Goal: Information Seeking & Learning: Compare options

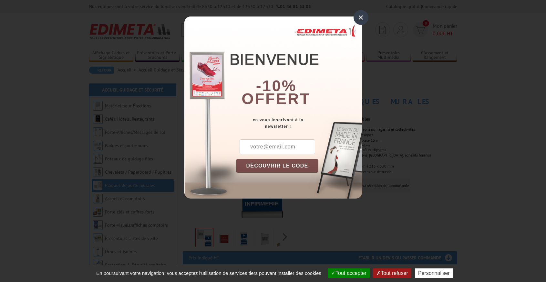
click at [359, 17] on div "×" at bounding box center [361, 17] width 15 height 15
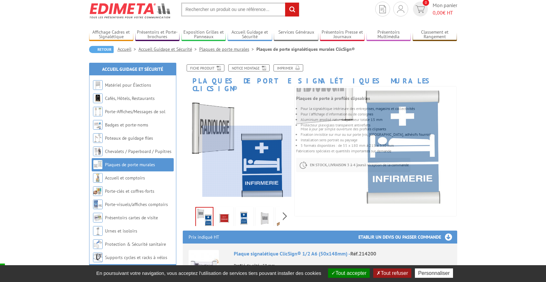
scroll to position [25, 0]
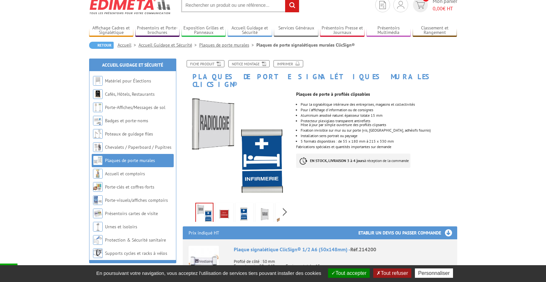
click at [222, 207] on img at bounding box center [225, 214] width 16 height 20
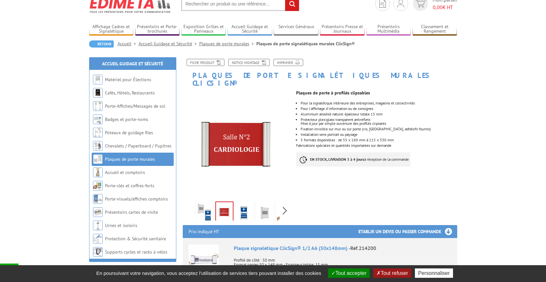
click at [243, 205] on img at bounding box center [245, 213] width 16 height 20
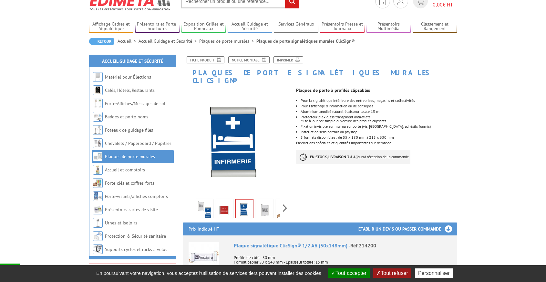
scroll to position [27, 0]
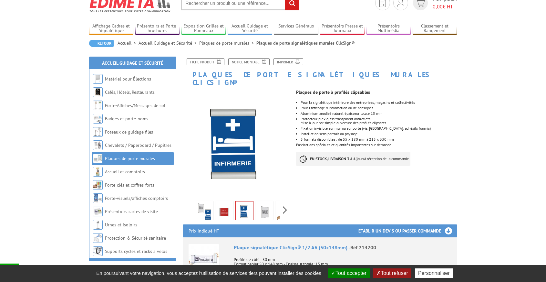
click at [270, 203] on img at bounding box center [265, 212] width 16 height 20
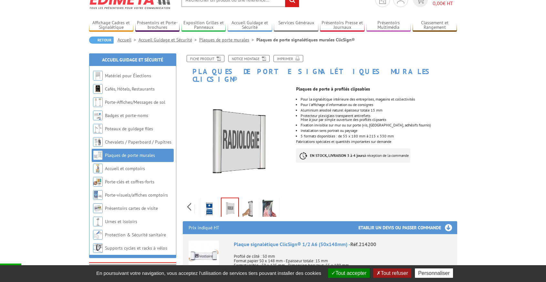
click at [286, 198] on div "Previous Next" at bounding box center [237, 206] width 109 height 23
click at [269, 199] on img at bounding box center [270, 209] width 16 height 20
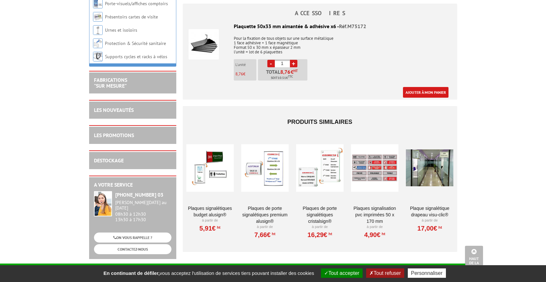
scroll to position [661, 0]
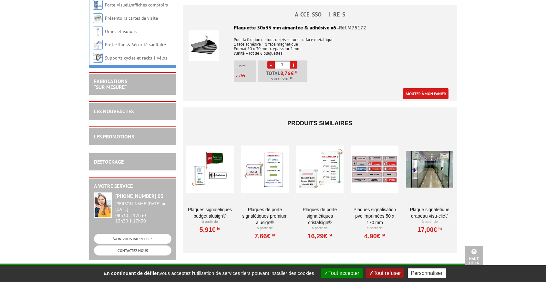
click at [219, 152] on div at bounding box center [209, 169] width 47 height 65
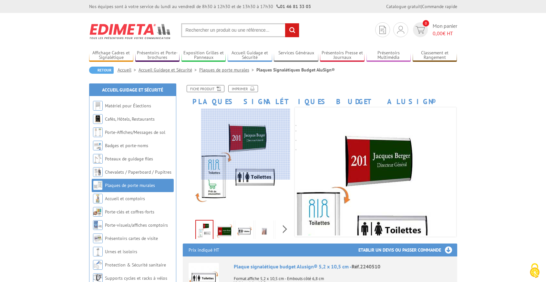
click at [246, 141] on div at bounding box center [245, 144] width 89 height 71
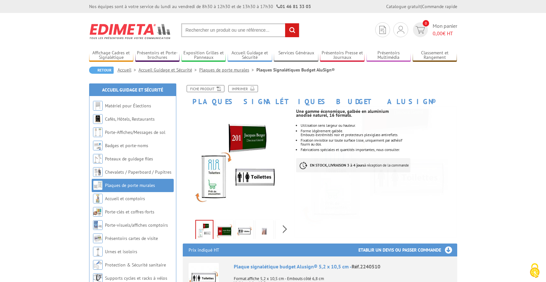
click at [224, 230] on img at bounding box center [225, 231] width 16 height 20
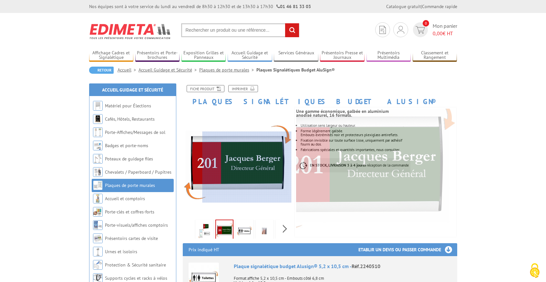
click at [266, 167] on div at bounding box center [247, 166] width 89 height 71
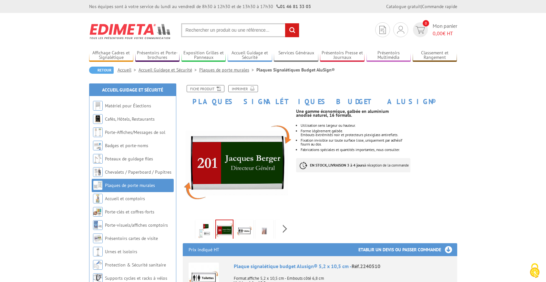
click at [265, 231] on img at bounding box center [265, 231] width 16 height 20
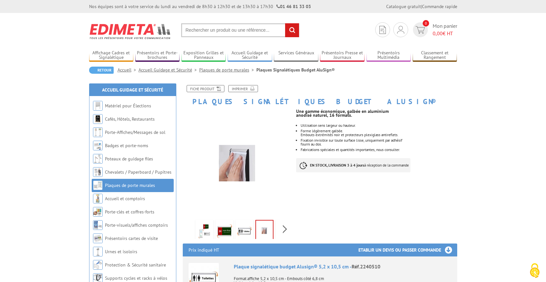
click at [265, 231] on img at bounding box center [264, 230] width 17 height 20
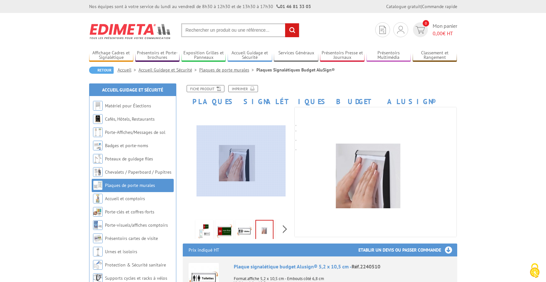
click at [241, 161] on div at bounding box center [241, 160] width 89 height 71
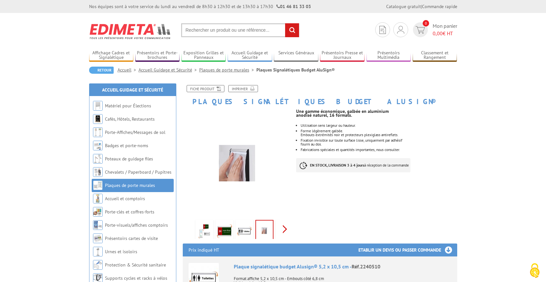
click at [285, 229] on div "Previous Next" at bounding box center [237, 228] width 109 height 23
click at [248, 230] on img at bounding box center [250, 231] width 16 height 20
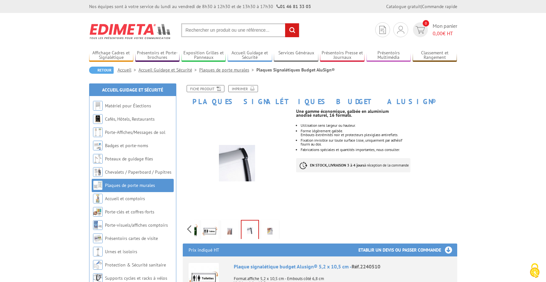
click at [267, 231] on img at bounding box center [270, 231] width 16 height 20
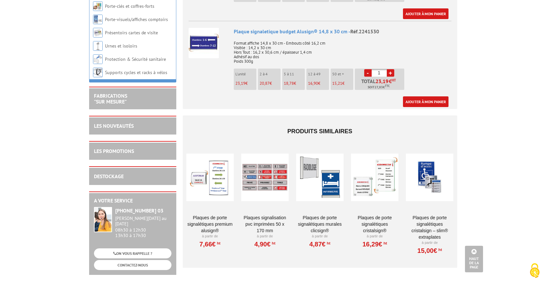
scroll to position [1558, 0]
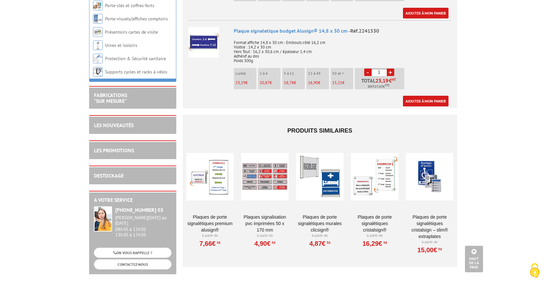
click at [320, 162] on div at bounding box center [319, 176] width 47 height 65
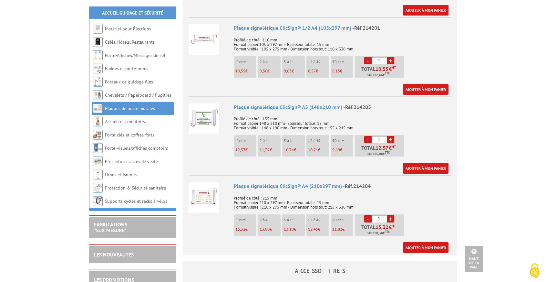
scroll to position [402, 0]
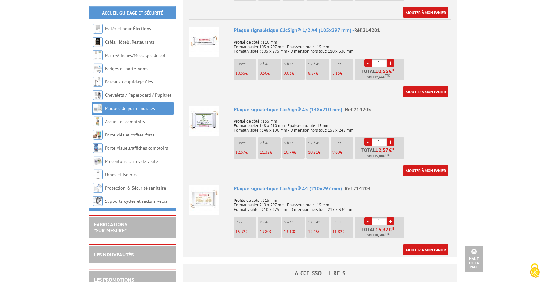
click at [203, 110] on img at bounding box center [204, 121] width 30 height 30
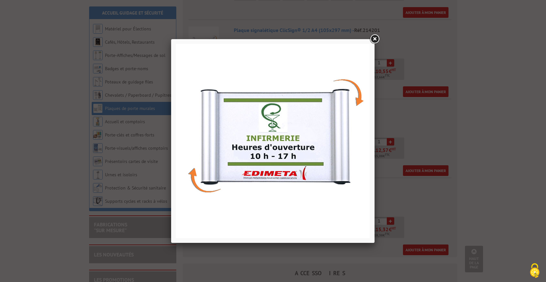
click at [373, 38] on link at bounding box center [375, 39] width 12 height 12
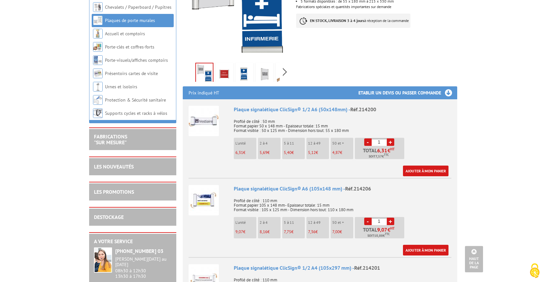
scroll to position [0, 0]
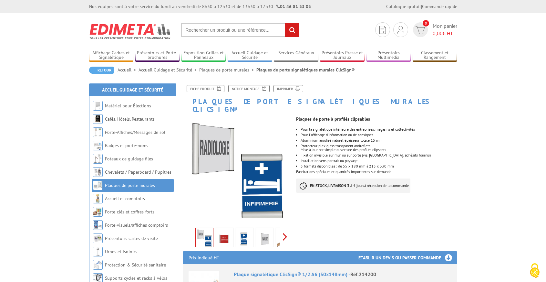
click at [286, 228] on div "Previous Next" at bounding box center [237, 236] width 109 height 23
drag, startPoint x: 192, startPoint y: 100, endPoint x: 404, endPoint y: 163, distance: 221.0
copy div "Plaques de porte signalétiques murales ClicSign® Previous Next Plaques de porte…"
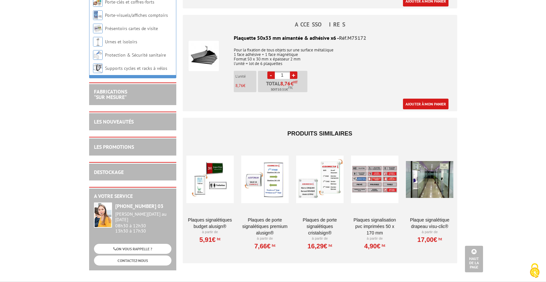
scroll to position [699, 0]
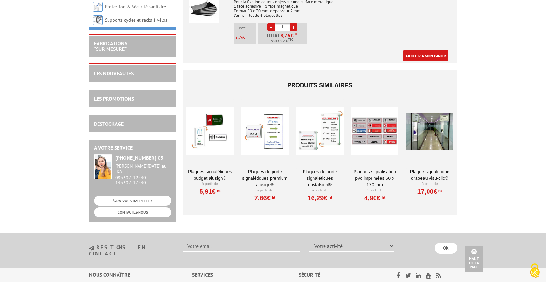
click at [218, 121] on div at bounding box center [209, 131] width 47 height 65
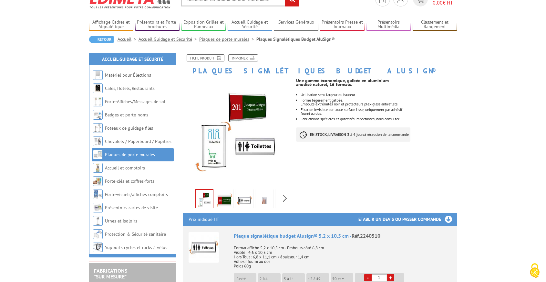
scroll to position [30, 0]
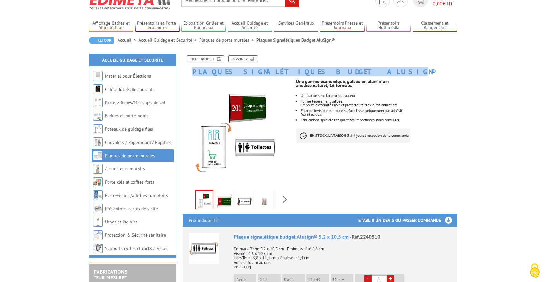
drag, startPoint x: 194, startPoint y: 71, endPoint x: 311, endPoint y: 80, distance: 117.7
click at [324, 71] on h1 "Plaques Signalétiques Budget AluSign®" at bounding box center [320, 65] width 284 height 20
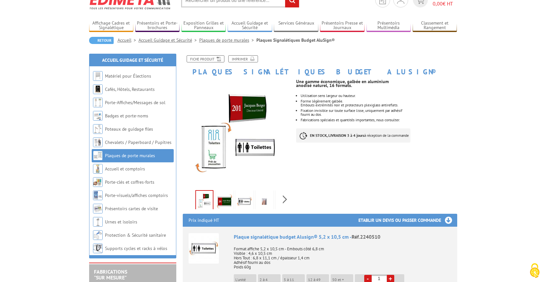
click at [295, 81] on div "Previous Next" at bounding box center [237, 144] width 119 height 131
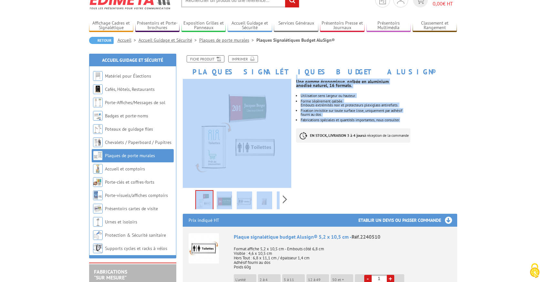
drag, startPoint x: 309, startPoint y: 81, endPoint x: 409, endPoint y: 122, distance: 108.8
copy div "Previous Next Une gamme économique, galbée en aluminium anodisé naturel, 16 for…"
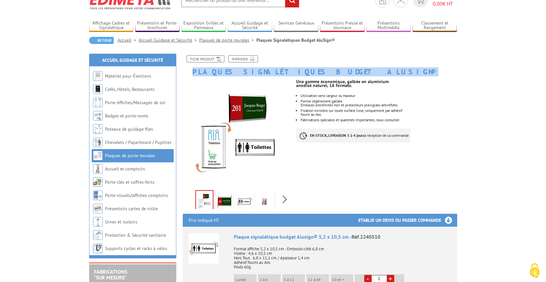
drag, startPoint x: 332, startPoint y: 71, endPoint x: 193, endPoint y: 73, distance: 139.6
click at [193, 73] on h1 "Plaques Signalétiques Budget AluSign®" at bounding box center [320, 65] width 284 height 20
copy h1 "Plaques Signalétiques Budget AluSign®"
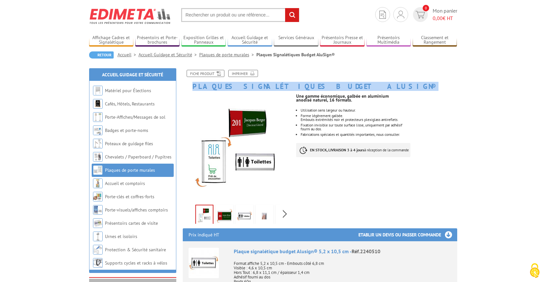
scroll to position [20, 0]
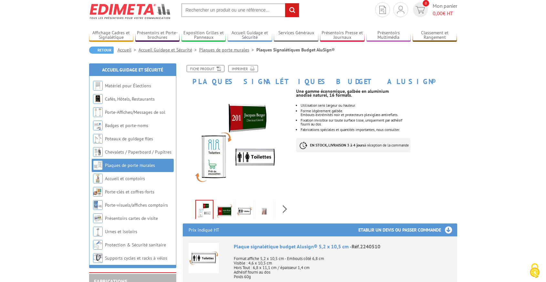
click at [226, 8] on input "text" at bounding box center [240, 10] width 118 height 14
type input "clicsign"
click at [270, 36] on em "ClicSign" at bounding box center [269, 35] width 16 height 6
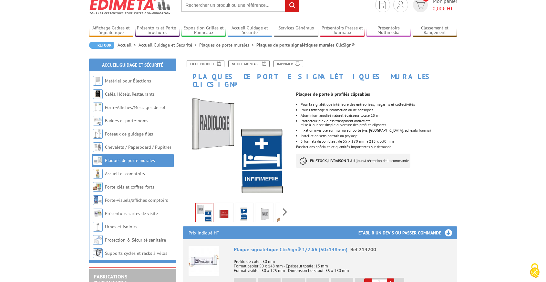
scroll to position [26, 0]
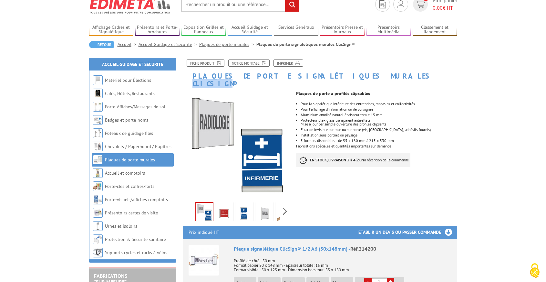
drag, startPoint x: 337, startPoint y: 76, endPoint x: 365, endPoint y: 74, distance: 27.5
click at [365, 74] on h1 "Plaques de porte signalétiques murales ClicSign®" at bounding box center [320, 73] width 284 height 28
copy h1 "ClicSign"
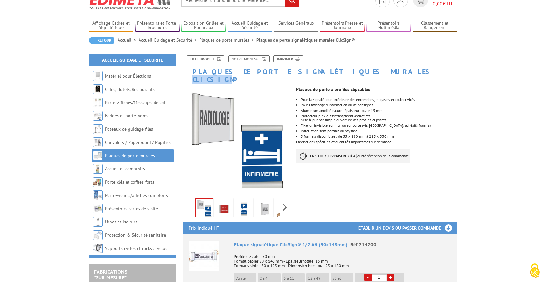
click at [227, 201] on img at bounding box center [225, 209] width 16 height 20
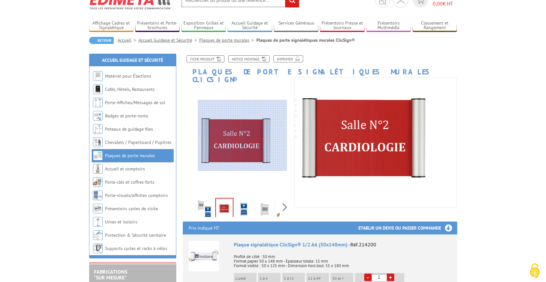
click at [243, 135] on div at bounding box center [242, 135] width 89 height 71
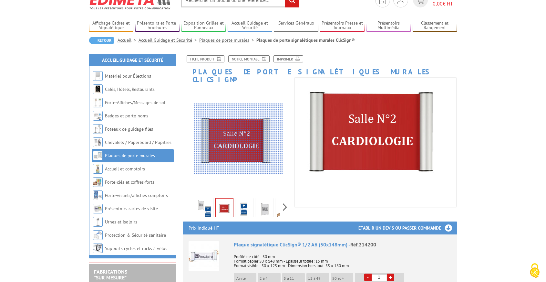
click at [239, 139] on div at bounding box center [238, 138] width 89 height 71
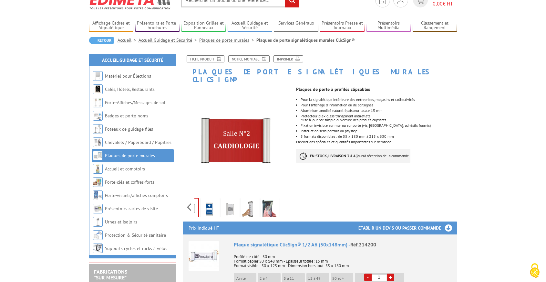
click at [284, 198] on div "Previous Next" at bounding box center [237, 206] width 109 height 23
click at [232, 201] on img at bounding box center [230, 209] width 16 height 20
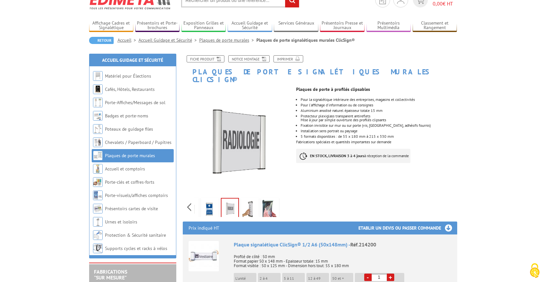
click at [209, 204] on img at bounding box center [210, 209] width 16 height 20
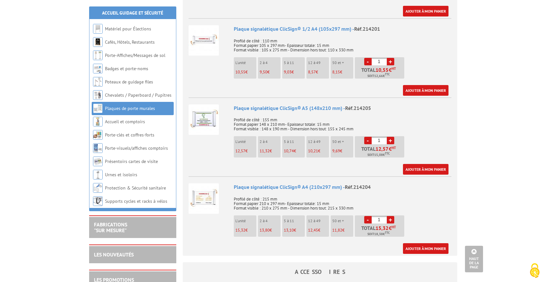
scroll to position [395, 0]
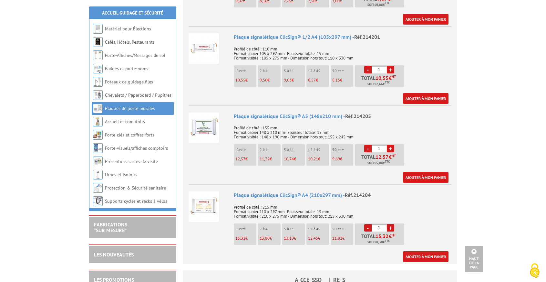
click at [207, 124] on img at bounding box center [204, 127] width 30 height 30
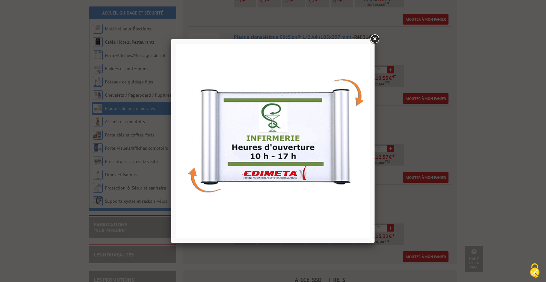
click at [375, 37] on link at bounding box center [375, 39] width 12 height 12
